Goal: Information Seeking & Learning: Learn about a topic

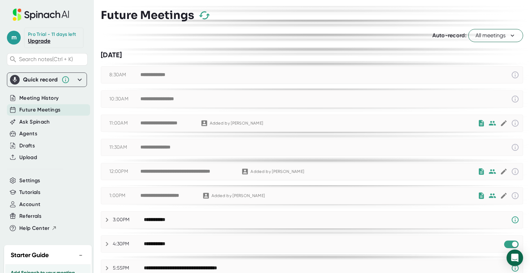
click at [40, 14] on icon at bounding box center [40, 15] width 5 height 5
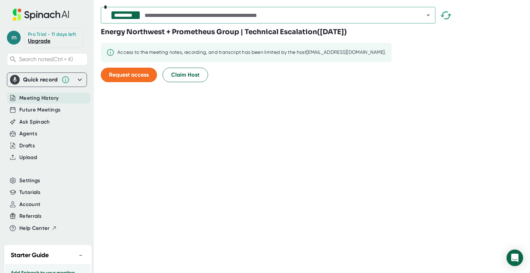
click at [13, 36] on span "m" at bounding box center [14, 38] width 14 height 14
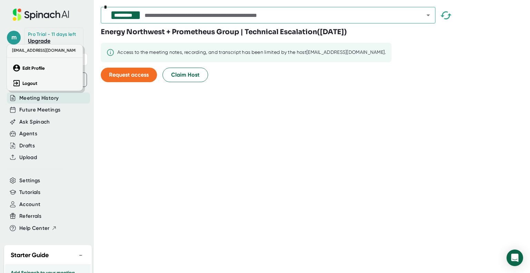
click at [80, 15] on div at bounding box center [265, 136] width 530 height 273
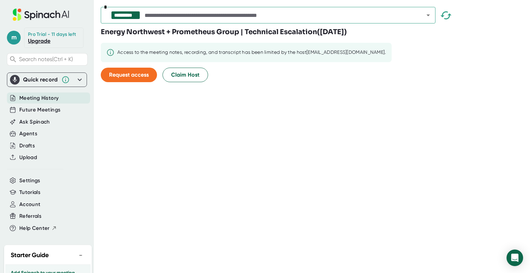
click at [293, 99] on div "**********" at bounding box center [315, 136] width 429 height 273
